Goal: Information Seeking & Learning: Learn about a topic

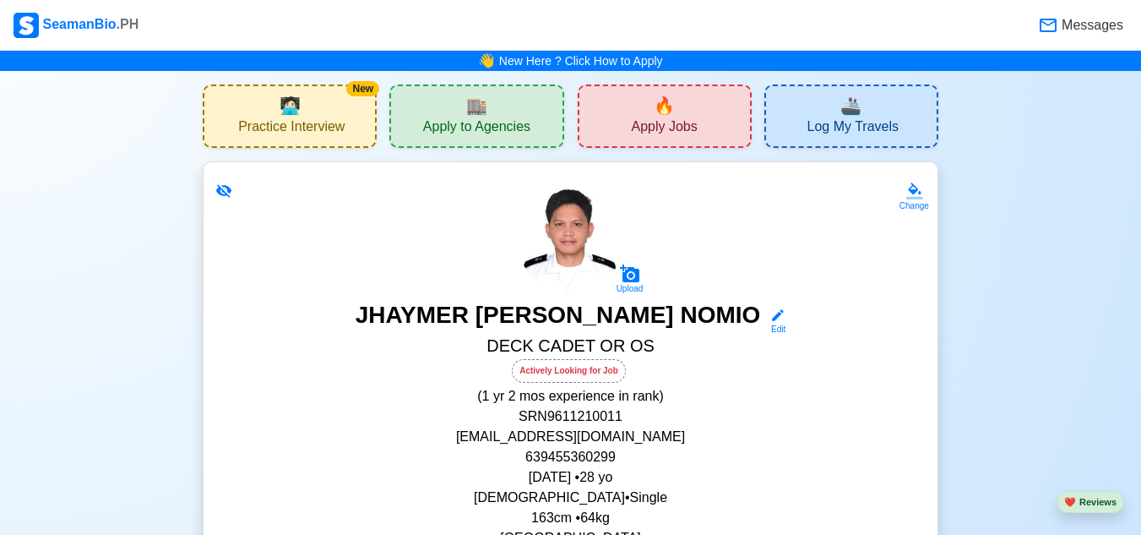
click at [657, 100] on span "🔥" at bounding box center [664, 105] width 21 height 25
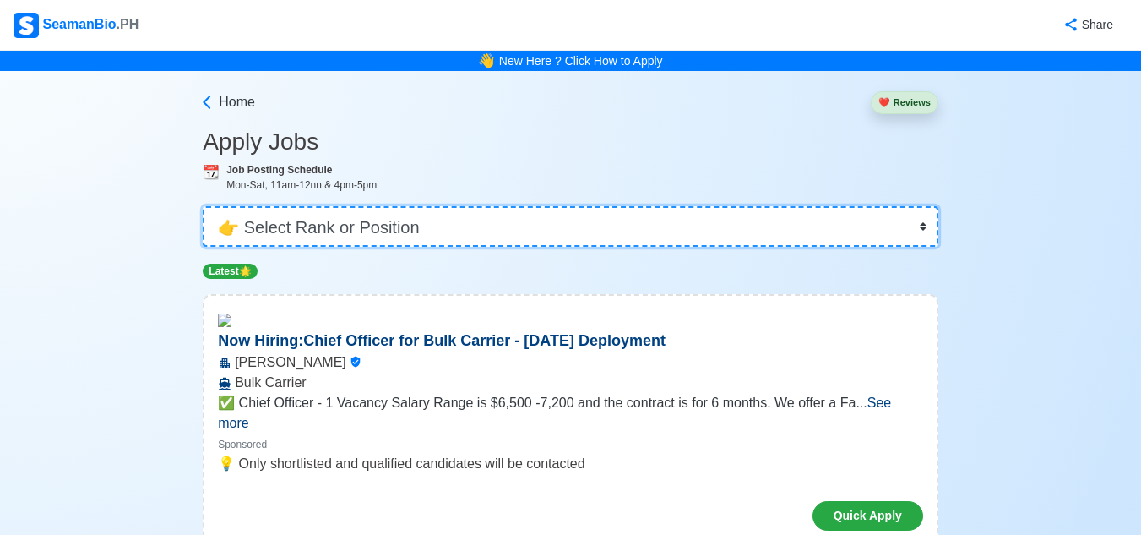
click at [918, 227] on select "👉 Select Rank or Position Master Chief Officer 2nd Officer 3rd Officer Junior O…" at bounding box center [571, 226] width 736 height 41
select select "Ordinary [PERSON_NAME]"
click at [204, 206] on select "👉 Select Rank or Position Master Chief Officer 2nd Officer 3rd Officer Junior O…" at bounding box center [571, 226] width 736 height 41
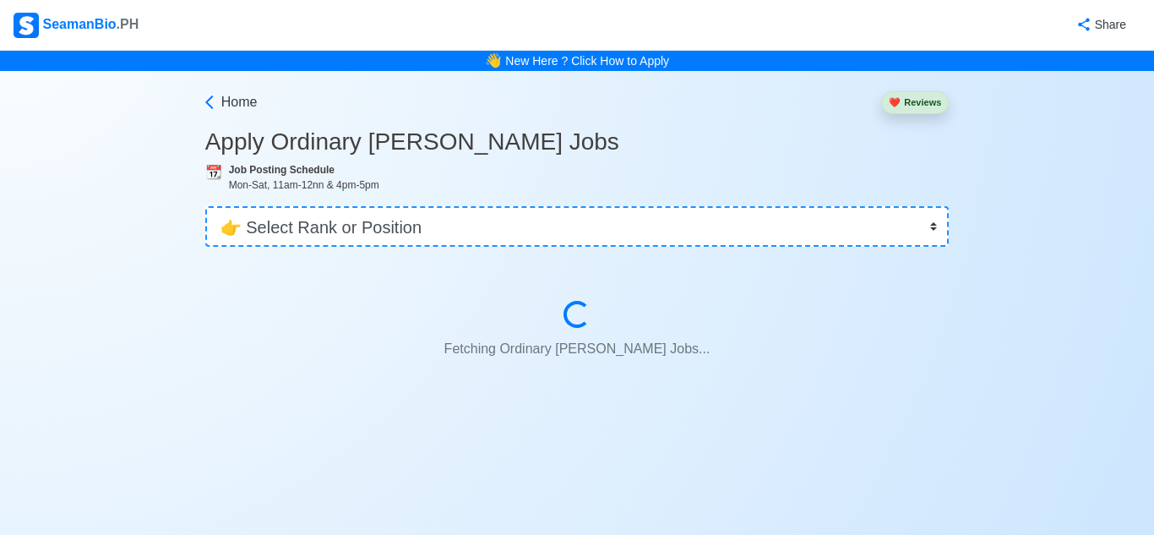
click at [270, 321] on div "Fetching Ordinary [PERSON_NAME] Jobs... Fetching Ordinary [PERSON_NAME] Jobs..." at bounding box center [577, 333] width 663 height 65
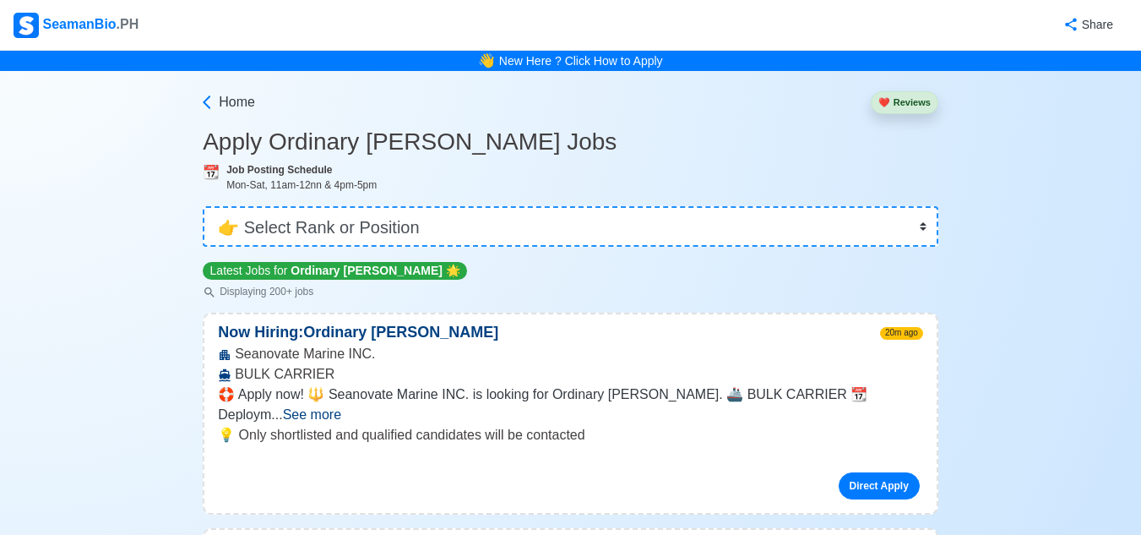
click at [341, 407] on span "See more" at bounding box center [312, 414] width 58 height 14
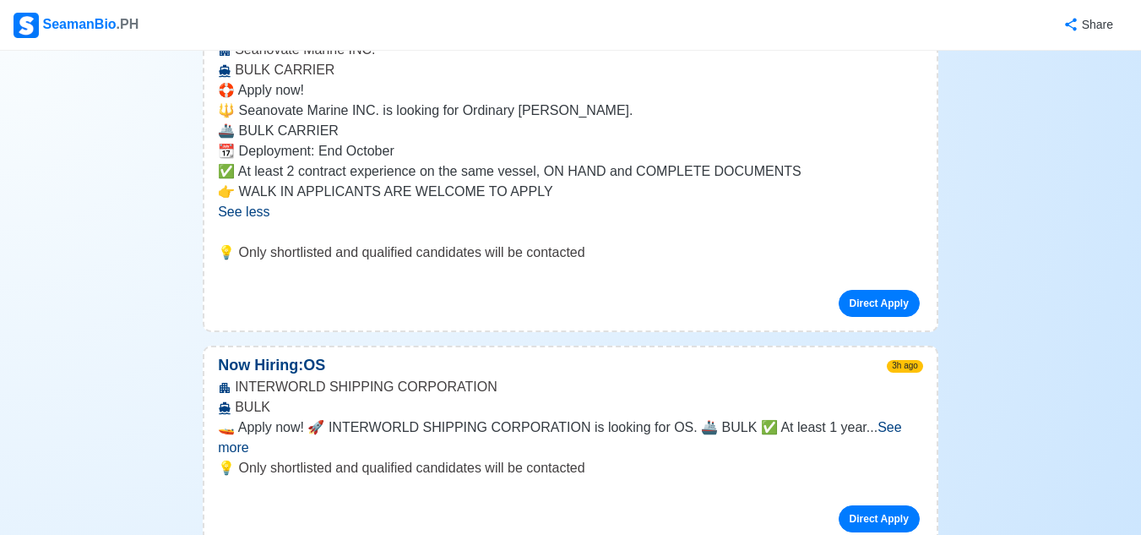
scroll to position [338, 0]
